Goal: Book appointment/travel/reservation

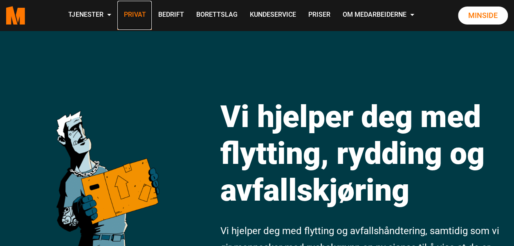
click at [135, 16] on link "Privat" at bounding box center [134, 15] width 34 height 29
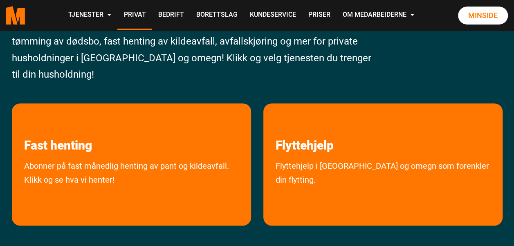
scroll to position [123, 0]
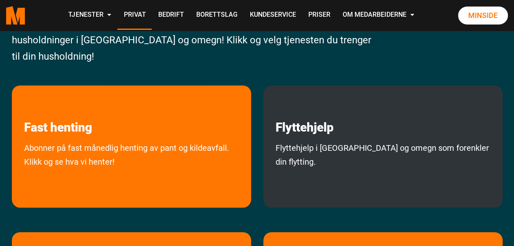
click at [322, 140] on div "Flyttehjelp Flyttehjelp i Oslo og omegn som forenkler din flytting." at bounding box center [383, 147] width 239 height 122
click at [317, 128] on link "Flyttehjelp" at bounding box center [305, 111] width 83 height 50
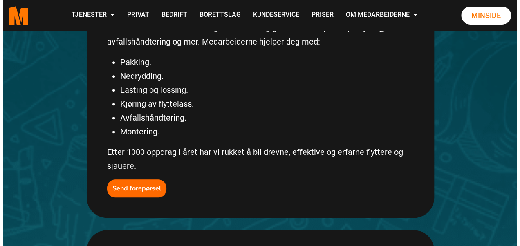
scroll to position [246, 0]
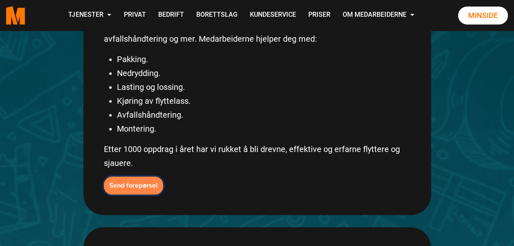
click at [139, 181] on b "Send forepørsel" at bounding box center [133, 185] width 49 height 9
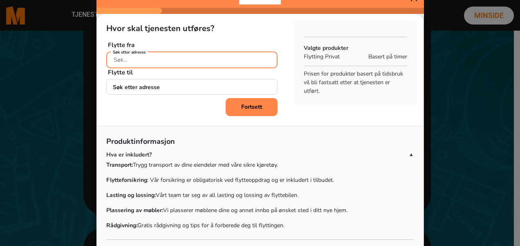
click at [171, 59] on input "Søk etter adresse" at bounding box center [191, 60] width 171 height 17
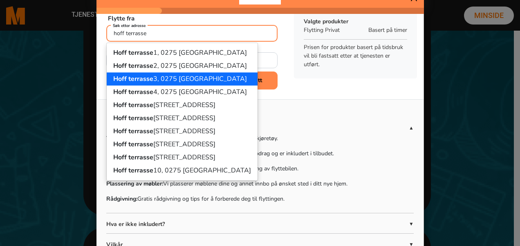
scroll to position [38, 0]
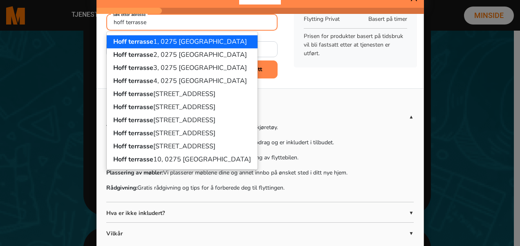
click at [144, 41] on span "Hoff terrasse" at bounding box center [133, 41] width 40 height 9
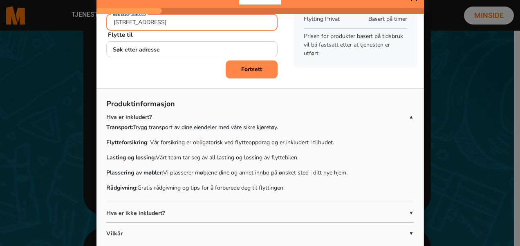
type input "Hoff terrasse 1, 0275 Oslo"
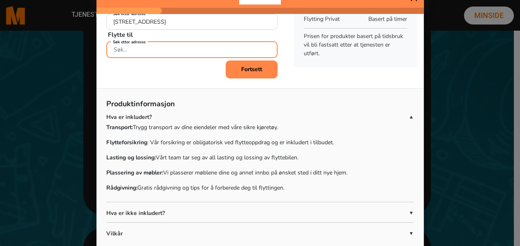
click at [150, 48] on div "Søk etter adresse" at bounding box center [191, 48] width 171 height 14
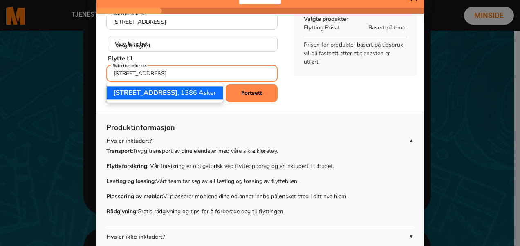
click at [148, 90] on ngb-highlight "Ulfs vei 20 , 1386 Asker" at bounding box center [164, 92] width 103 height 9
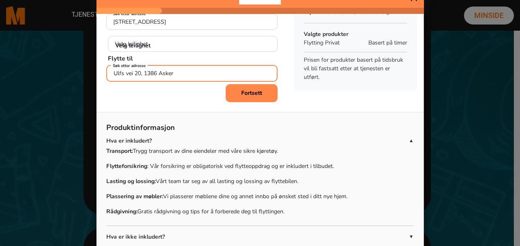
scroll to position [0, 0]
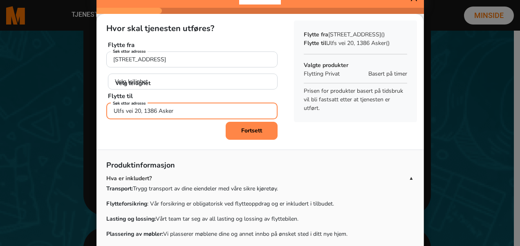
type input "Ulfs vei 20, 1386 Asker"
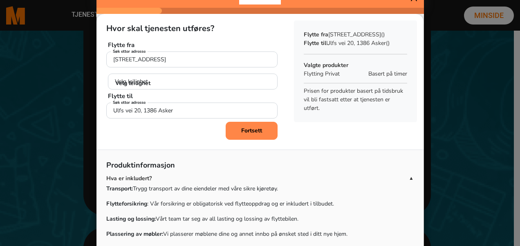
click at [248, 129] on b "Fortsett" at bounding box center [251, 131] width 21 height 8
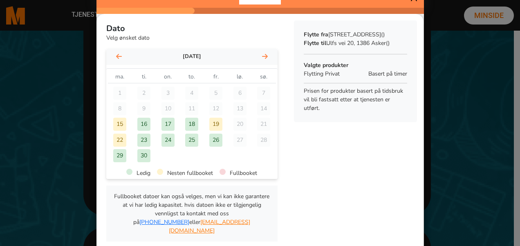
click at [212, 122] on div "19" at bounding box center [215, 124] width 13 height 13
